Goal: Task Accomplishment & Management: Manage account settings

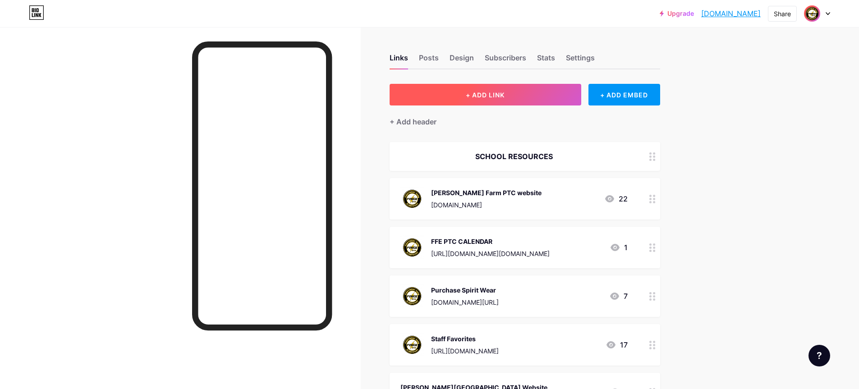
click at [466, 95] on button "+ ADD LINK" at bounding box center [486, 95] width 192 height 22
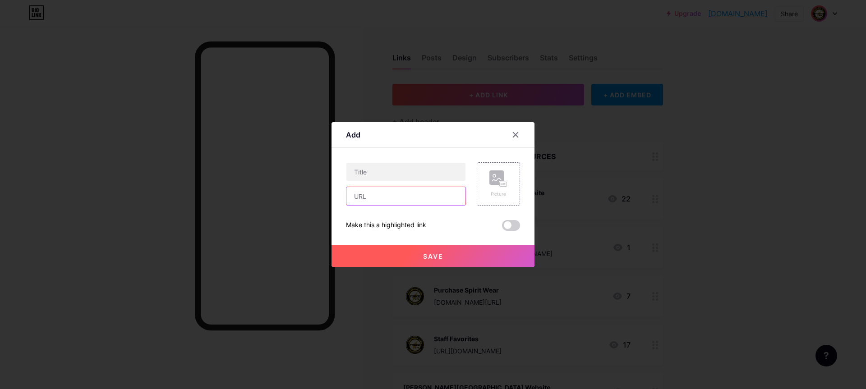
click at [366, 200] on input "text" at bounding box center [405, 196] width 119 height 18
paste input "[URL][DOMAIN_NAME]"
type input "[URL][DOMAIN_NAME]"
click at [372, 173] on input "text" at bounding box center [405, 172] width 119 height 18
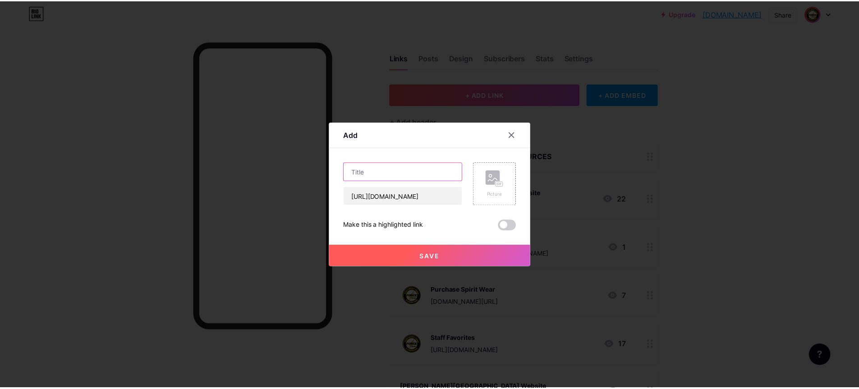
scroll to position [0, 0]
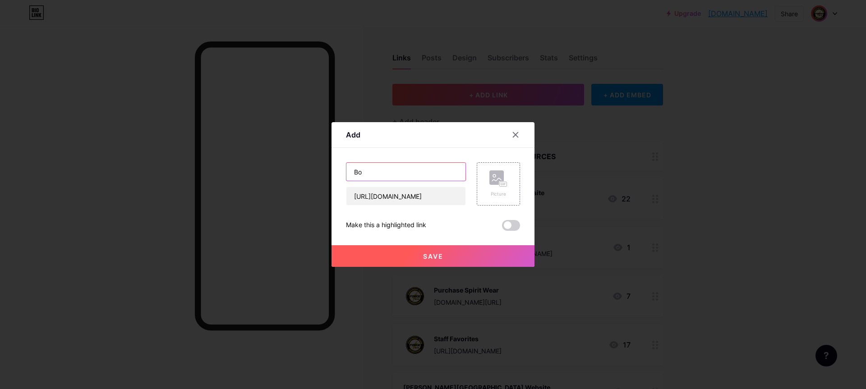
type input "B"
type input "Book Club for Classrooms"
click at [492, 184] on rect at bounding box center [496, 177] width 14 height 14
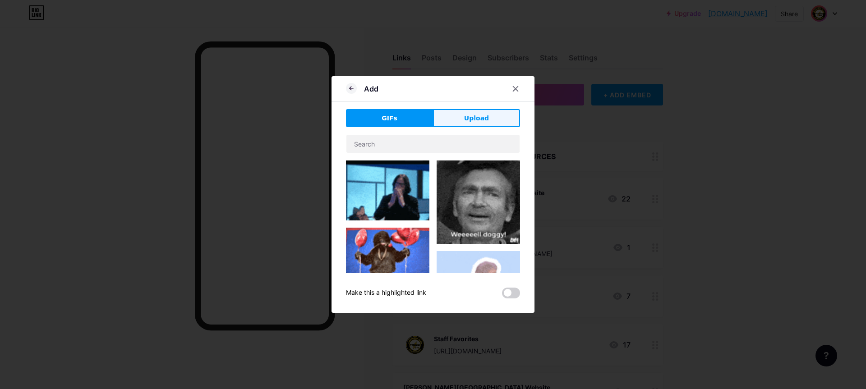
click at [473, 119] on span "Upload" at bounding box center [476, 118] width 25 height 9
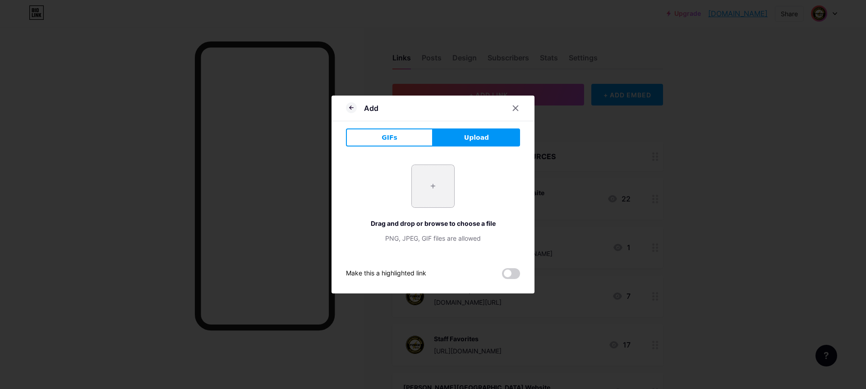
click at [434, 194] on input "file" at bounding box center [433, 186] width 42 height 42
type input "C:\fakepath\logo-theme.png"
drag, startPoint x: 454, startPoint y: 108, endPoint x: 494, endPoint y: 111, distance: 40.3
click at [494, 111] on div "Add" at bounding box center [433, 110] width 203 height 21
click at [434, 184] on span at bounding box center [433, 186] width 10 height 10
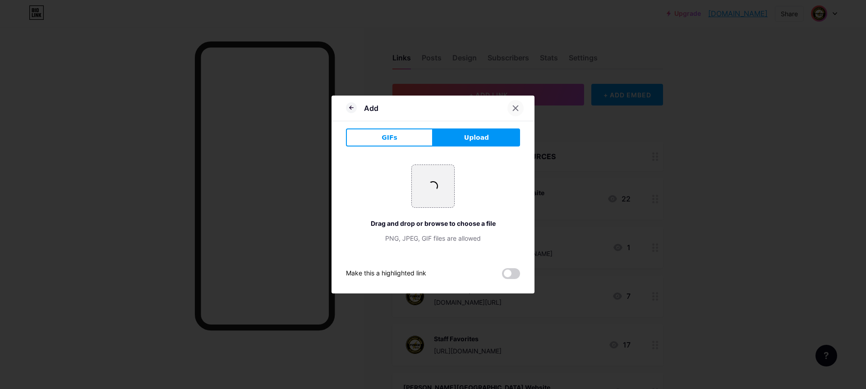
click at [514, 108] on icon at bounding box center [515, 108] width 7 height 7
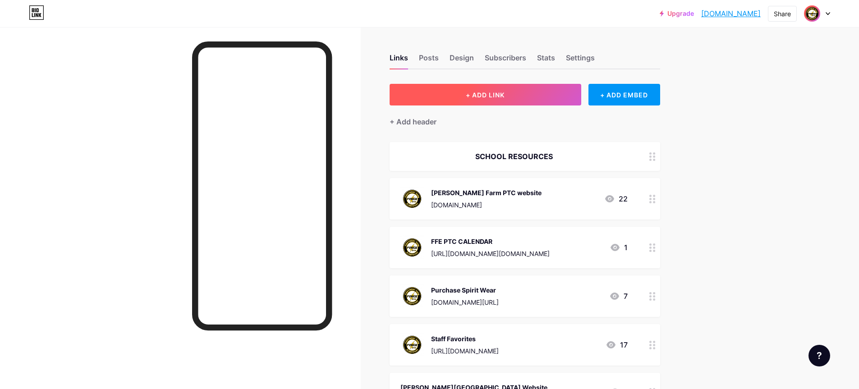
click at [485, 93] on span "+ ADD LINK" at bounding box center [485, 95] width 39 height 8
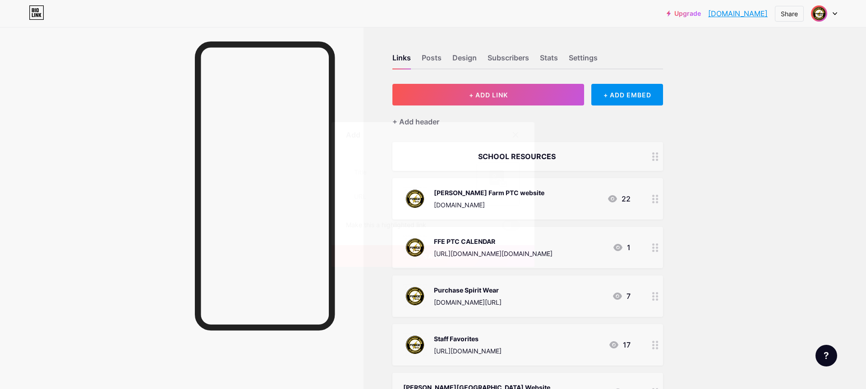
click at [491, 184] on rect at bounding box center [496, 177] width 14 height 14
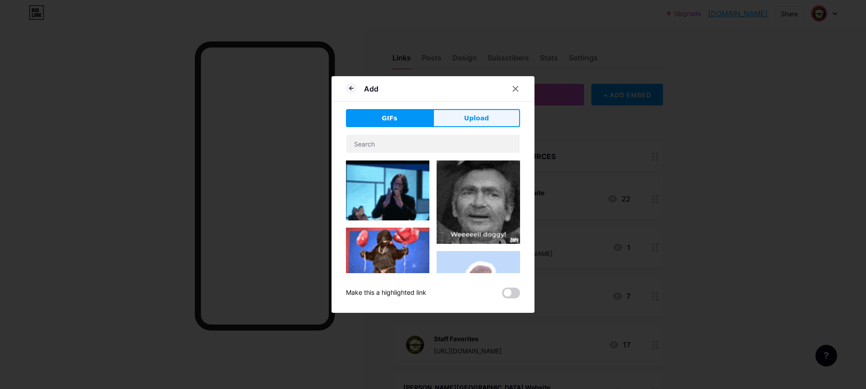
click at [469, 116] on span "Upload" at bounding box center [476, 118] width 25 height 9
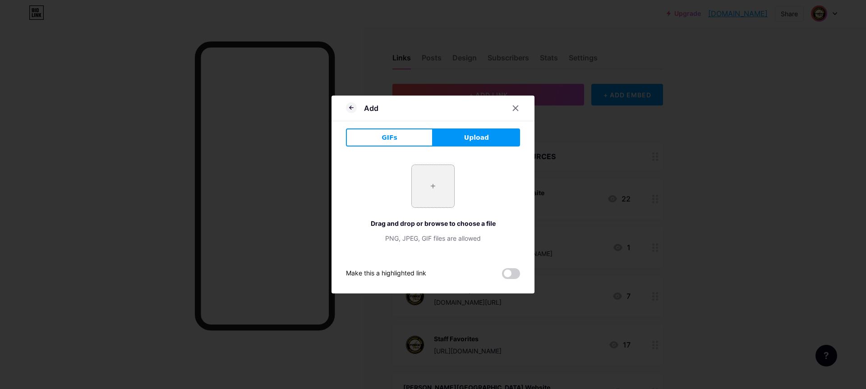
click at [424, 193] on input "file" at bounding box center [433, 186] width 42 height 42
type input "C:\fakepath\logo-theme.png"
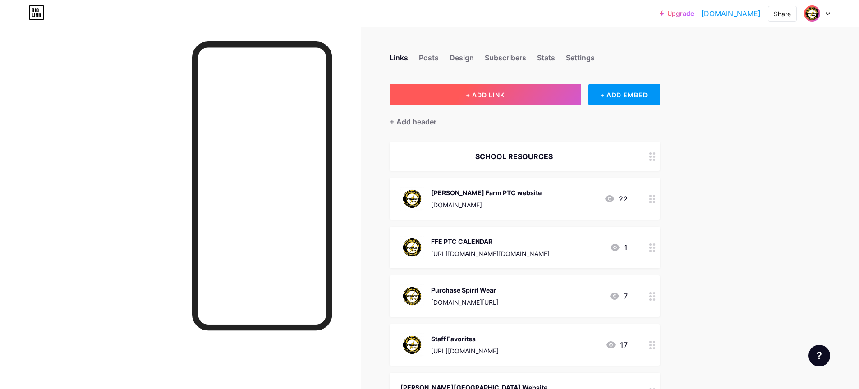
click at [446, 87] on button "+ ADD LINK" at bounding box center [486, 95] width 192 height 22
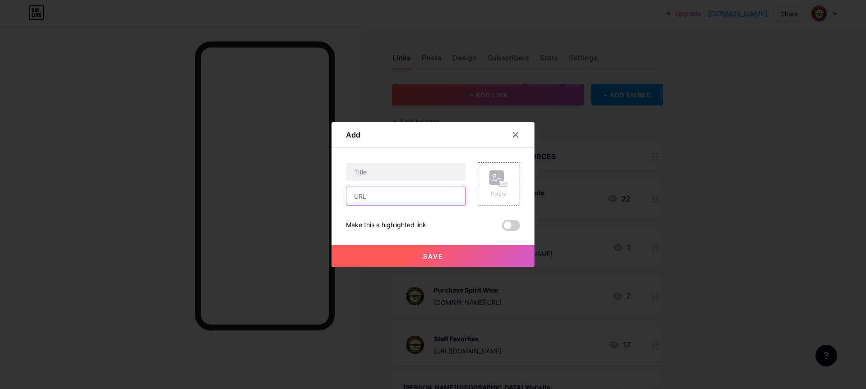
click at [359, 200] on input "text" at bounding box center [405, 196] width 119 height 18
paste input "[URL][DOMAIN_NAME]"
type input "[URL][DOMAIN_NAME]"
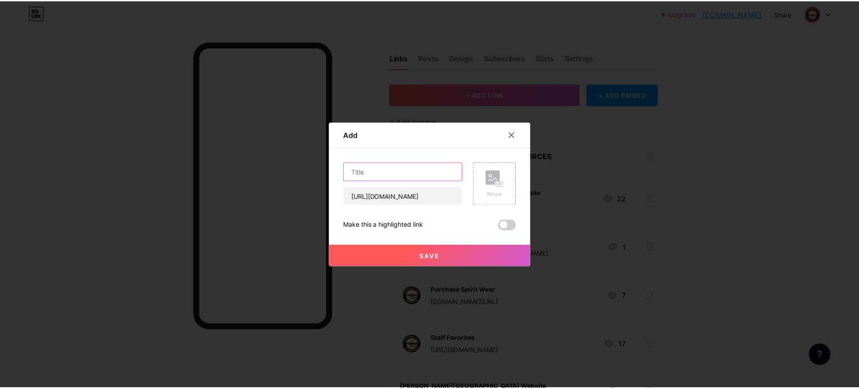
scroll to position [0, 0]
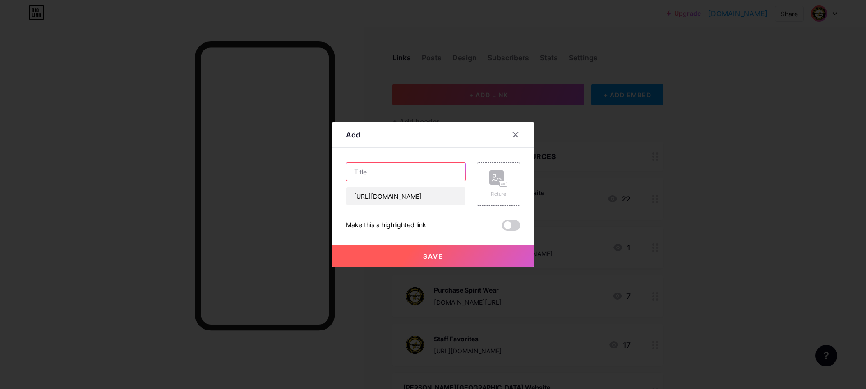
click at [370, 173] on input "text" at bounding box center [405, 172] width 119 height 18
click at [500, 186] on rect at bounding box center [503, 184] width 7 height 5
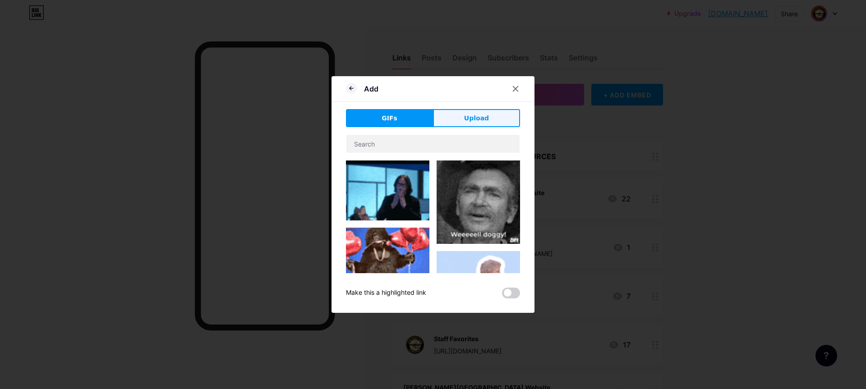
click at [492, 113] on button "Upload" at bounding box center [476, 118] width 87 height 18
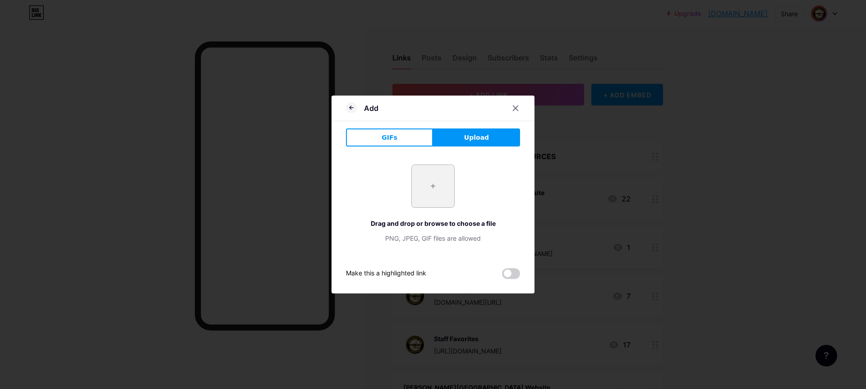
click at [435, 179] on input "file" at bounding box center [433, 186] width 42 height 42
type input "C:\fakepath\logo-theme.png"
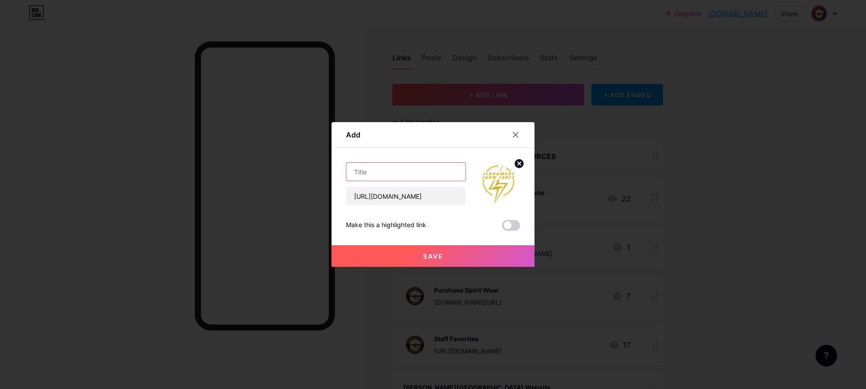
click at [380, 172] on input "text" at bounding box center [405, 172] width 119 height 18
type input "Book Club for Classrooms"
click at [426, 256] on span "Save" at bounding box center [433, 257] width 20 height 8
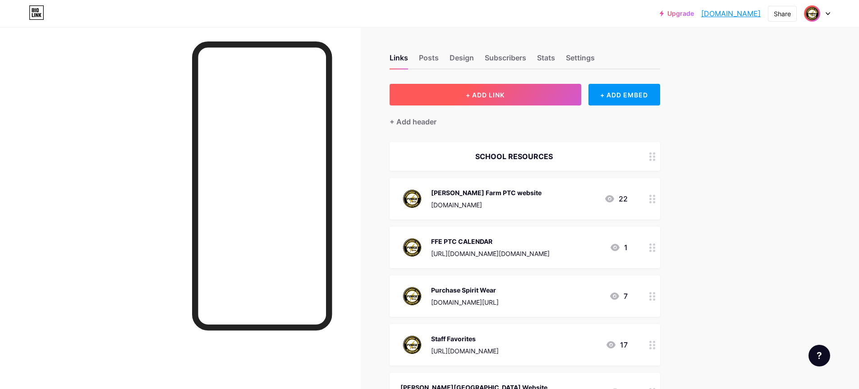
click at [450, 95] on button "+ ADD LINK" at bounding box center [486, 95] width 192 height 22
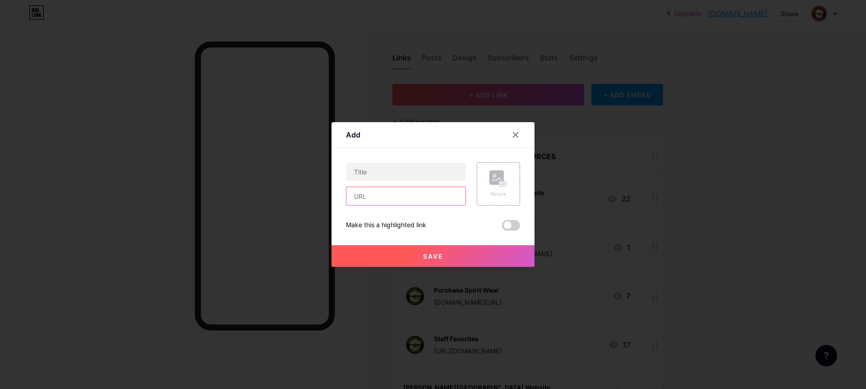
click at [362, 195] on input "text" at bounding box center [405, 196] width 119 height 18
paste input "[URL][DOMAIN_NAME]"
type input "[URL][DOMAIN_NAME]"
click at [370, 173] on input "text" at bounding box center [405, 172] width 119 height 18
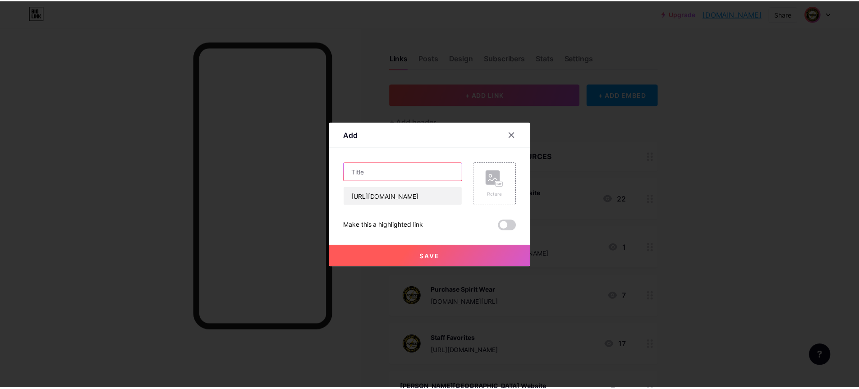
scroll to position [0, 0]
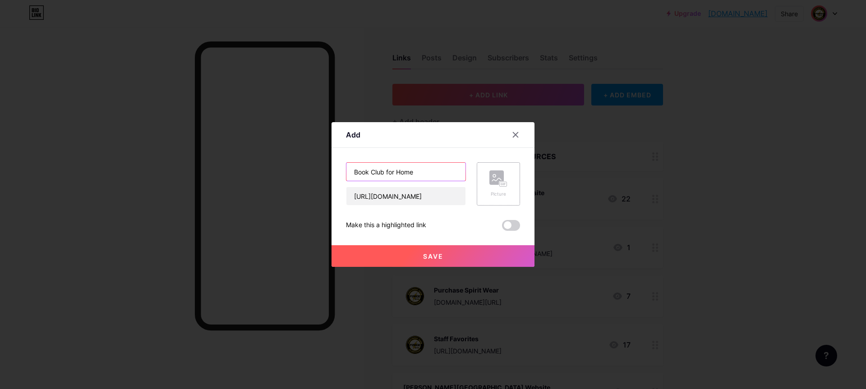
type input "Book Club for Home"
click at [500, 184] on rect at bounding box center [503, 184] width 7 height 5
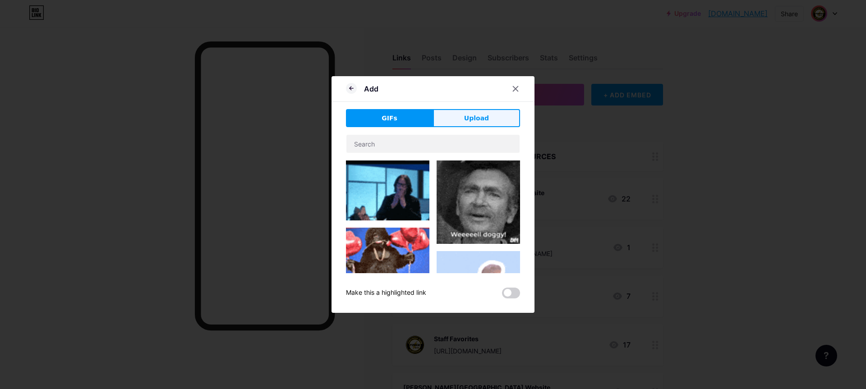
click at [467, 117] on span "Upload" at bounding box center [476, 118] width 25 height 9
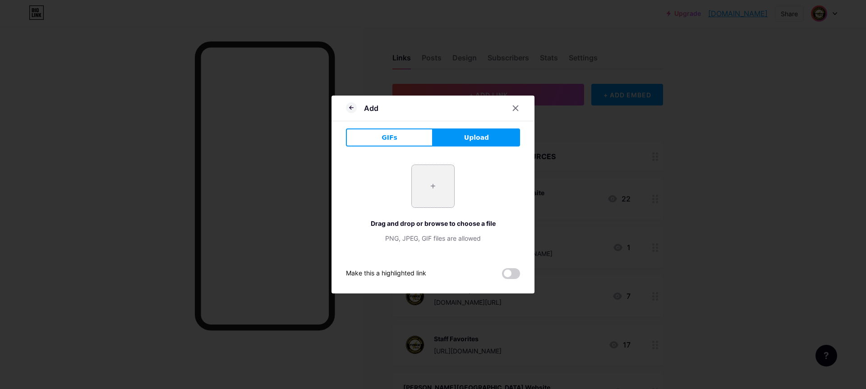
click at [432, 192] on input "file" at bounding box center [433, 186] width 42 height 42
type input "C:\fakepath\logo-theme.png"
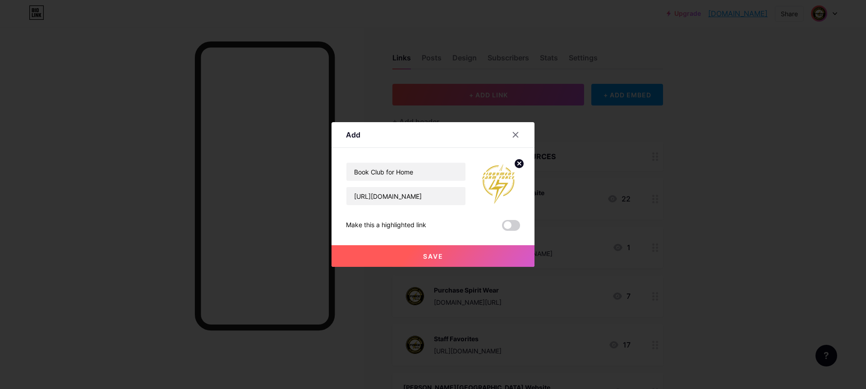
click at [432, 255] on span "Save" at bounding box center [433, 257] width 20 height 8
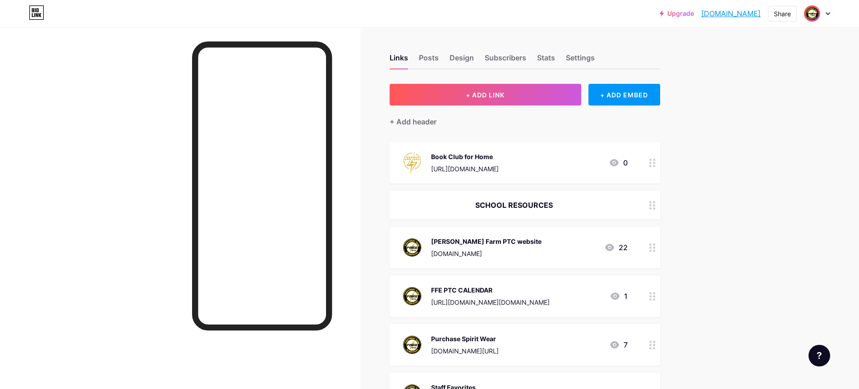
click at [654, 167] on div at bounding box center [652, 162] width 15 height 41
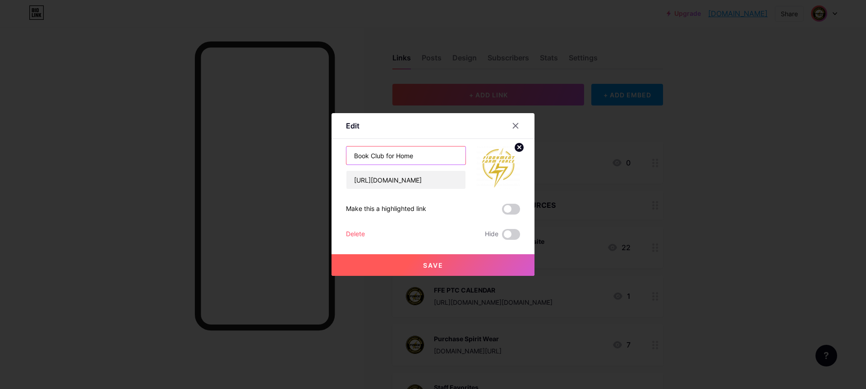
click at [354, 157] on input "Book Club for Home" at bounding box center [405, 156] width 119 height 18
type input "Literati Book Club for Home"
click at [435, 266] on span "Save" at bounding box center [433, 266] width 20 height 8
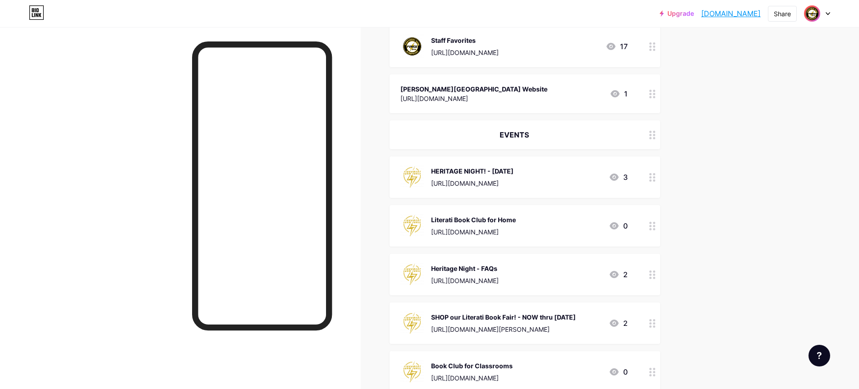
scroll to position [406, 0]
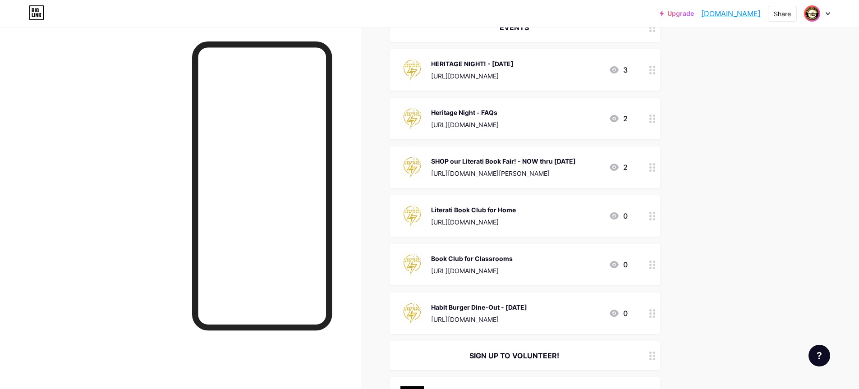
click at [657, 269] on div at bounding box center [652, 264] width 15 height 41
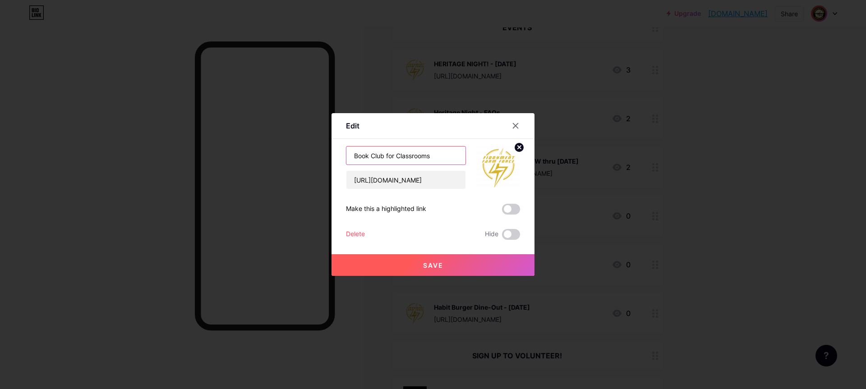
drag, startPoint x: 355, startPoint y: 157, endPoint x: 366, endPoint y: 167, distance: 15.6
click at [355, 157] on input "Book Club for Classrooms" at bounding box center [405, 156] width 119 height 18
type input "Literati Book Club for Classrooms"
click at [428, 262] on span "Save" at bounding box center [433, 266] width 20 height 8
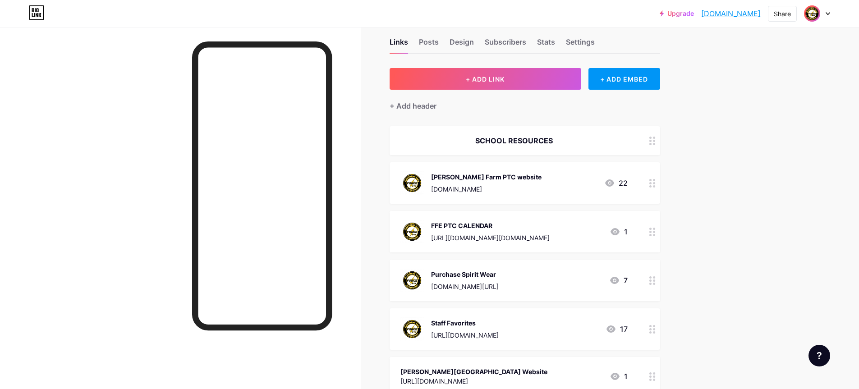
scroll to position [0, 0]
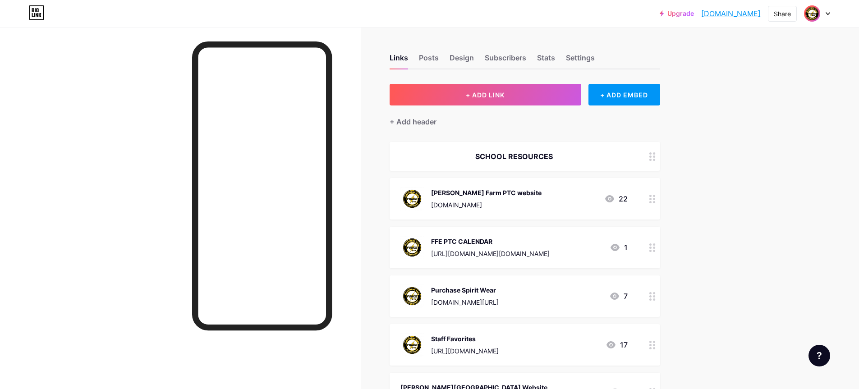
click at [252, 9] on div "Upgrade [DOMAIN_NAME]... [DOMAIN_NAME] Share Switch accounts [PERSON_NAME] Farm…" at bounding box center [429, 13] width 859 height 16
